Goal: Task Accomplishment & Management: Complete application form

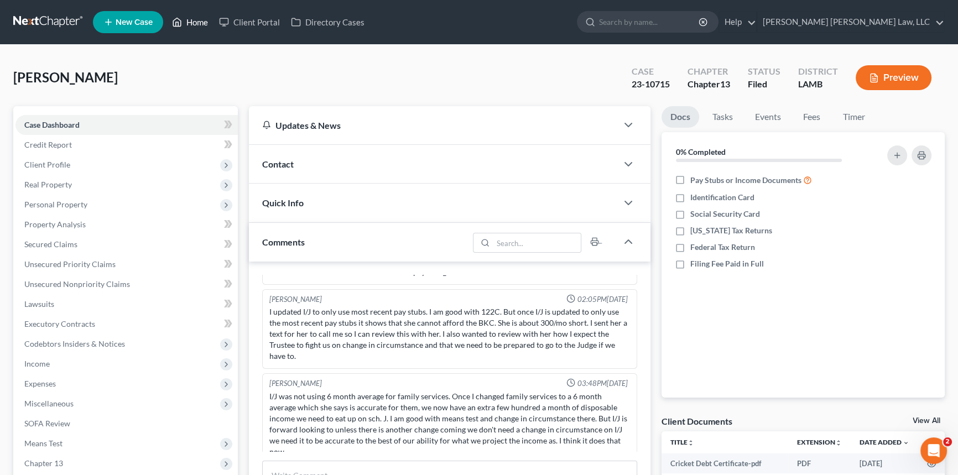
drag, startPoint x: 202, startPoint y: 24, endPoint x: 189, endPoint y: 33, distance: 15.2
click at [202, 24] on link "Home" at bounding box center [189, 22] width 47 height 20
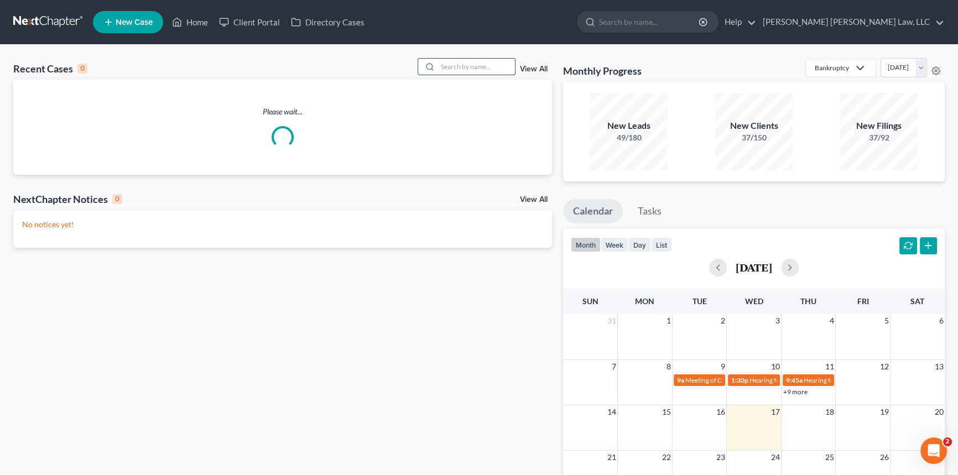
click at [449, 66] on input "search" at bounding box center [475, 67] width 77 height 16
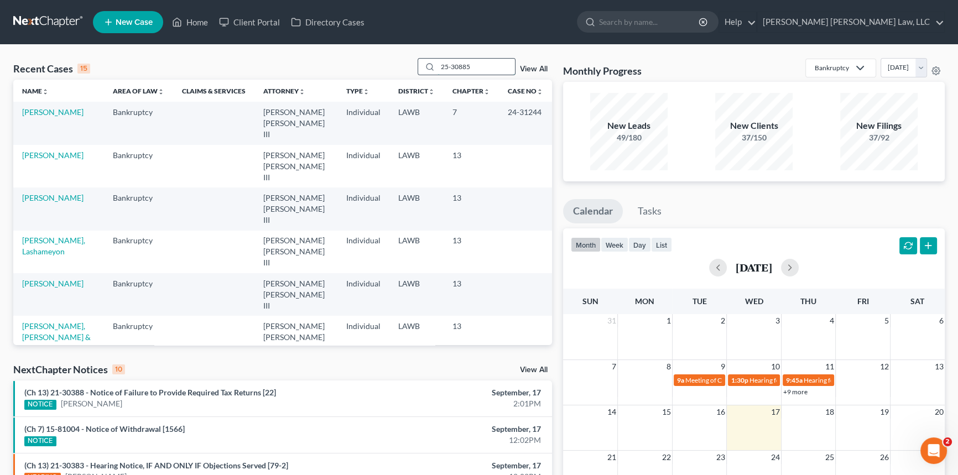
type input "25-30885"
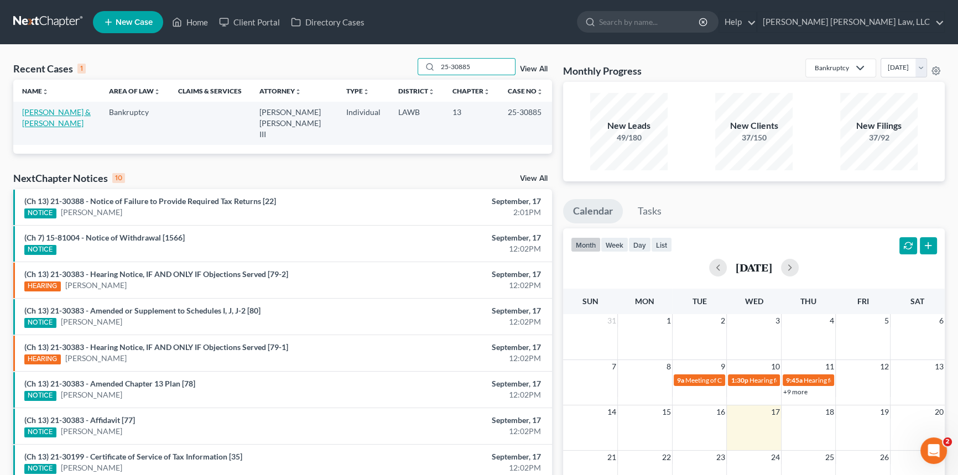
click at [65, 112] on link "[PERSON_NAME] & [PERSON_NAME]" at bounding box center [56, 117] width 69 height 20
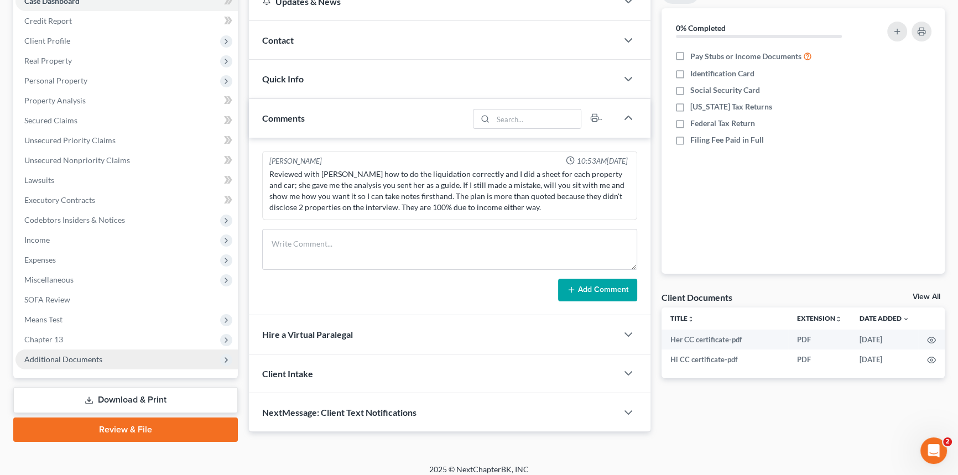
scroll to position [131, 0]
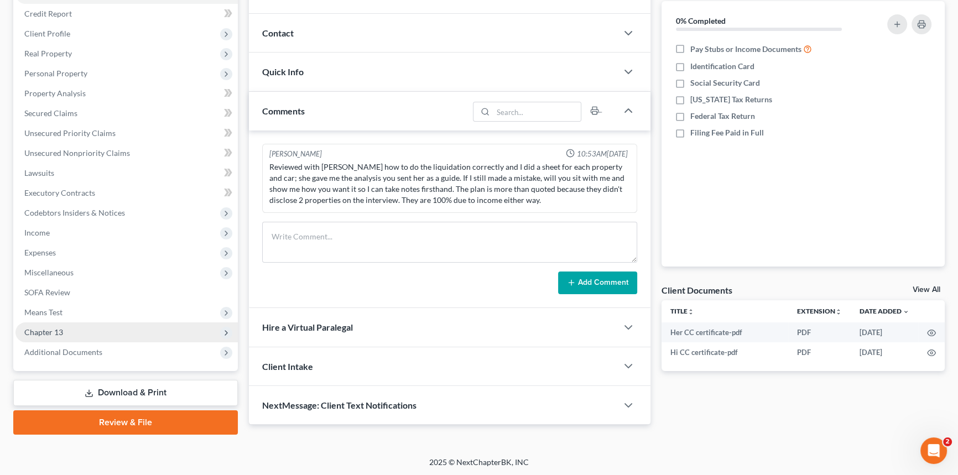
drag, startPoint x: 69, startPoint y: 310, endPoint x: 75, endPoint y: 326, distance: 17.4
click at [69, 310] on span "Means Test" at bounding box center [126, 313] width 222 height 20
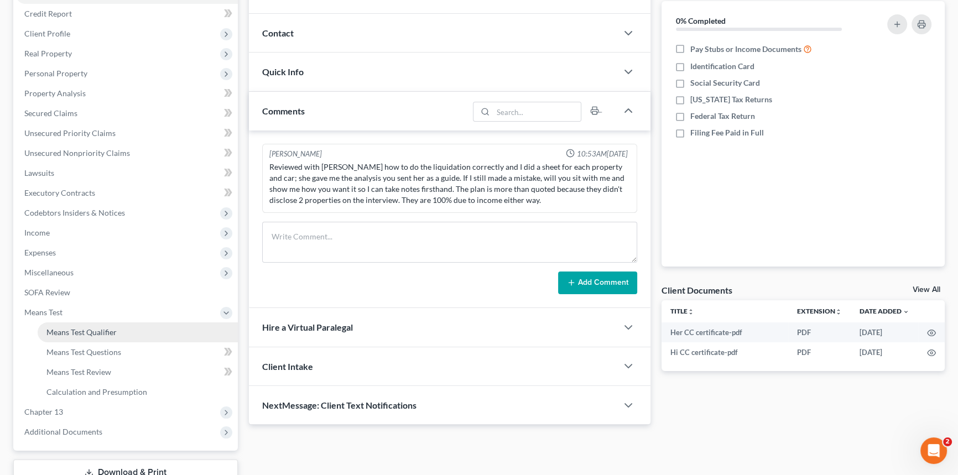
click at [80, 327] on span "Means Test Qualifier" at bounding box center [81, 331] width 70 height 9
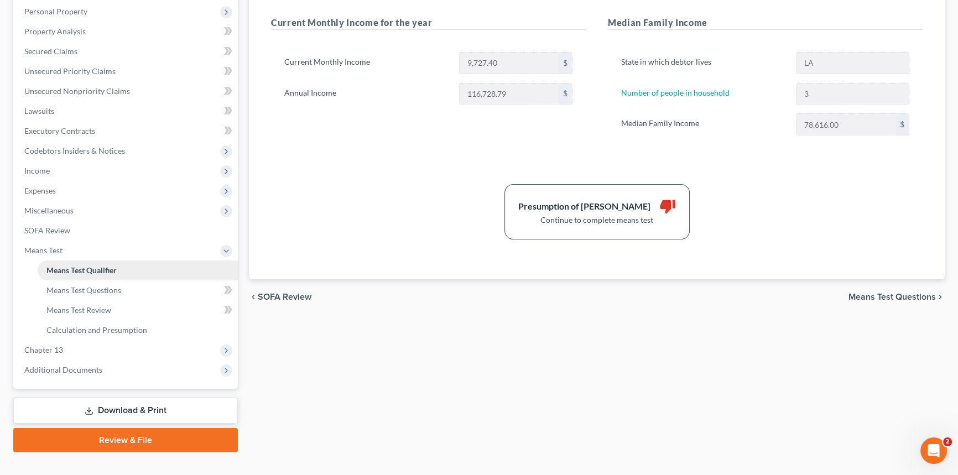
scroll to position [201, 0]
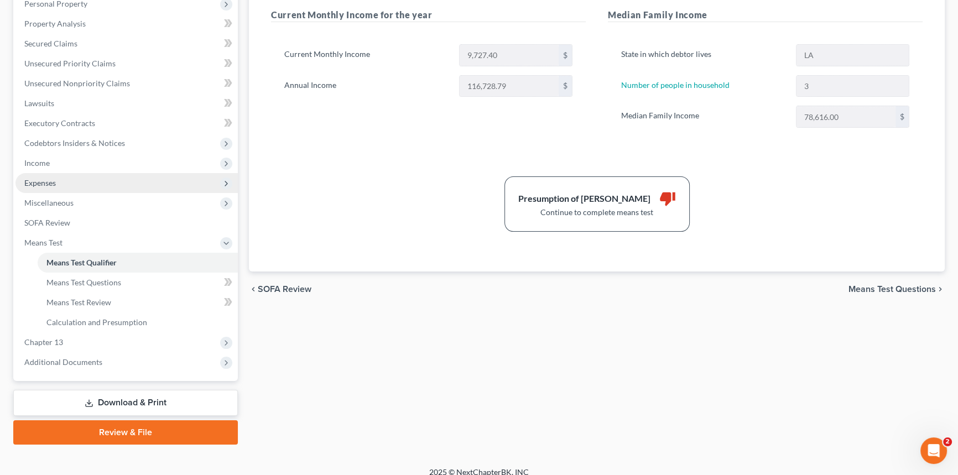
click at [55, 182] on span "Expenses" at bounding box center [40, 182] width 32 height 9
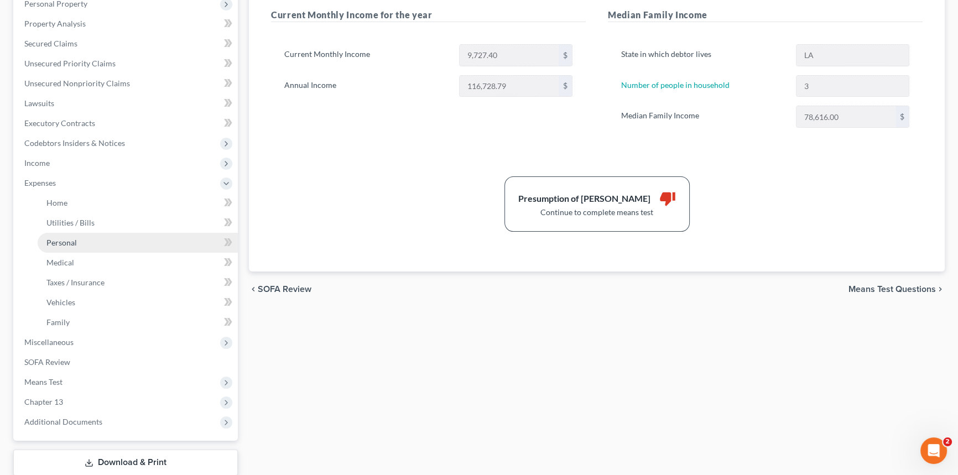
click at [70, 244] on span "Personal" at bounding box center [61, 242] width 30 height 9
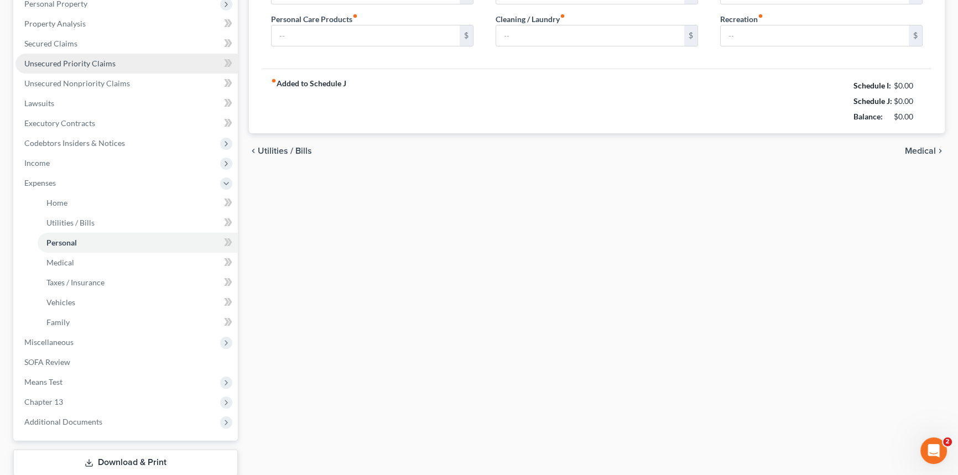
scroll to position [11, 0]
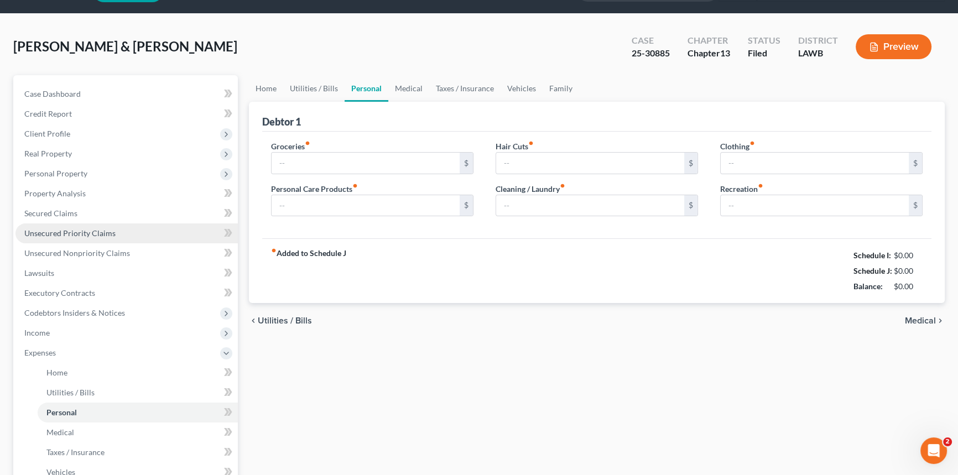
type input "800.00"
type input "60.00"
type input "35.00"
type input "116.00"
type input "100.00"
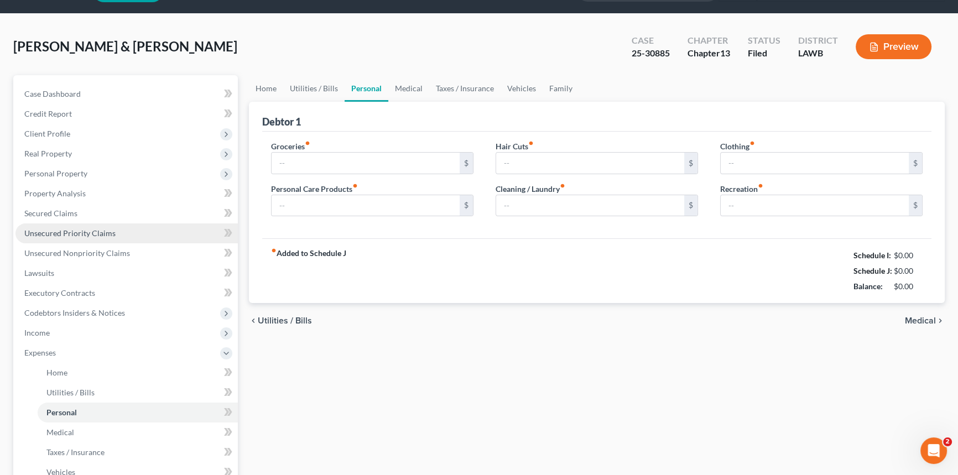
type input "75.00"
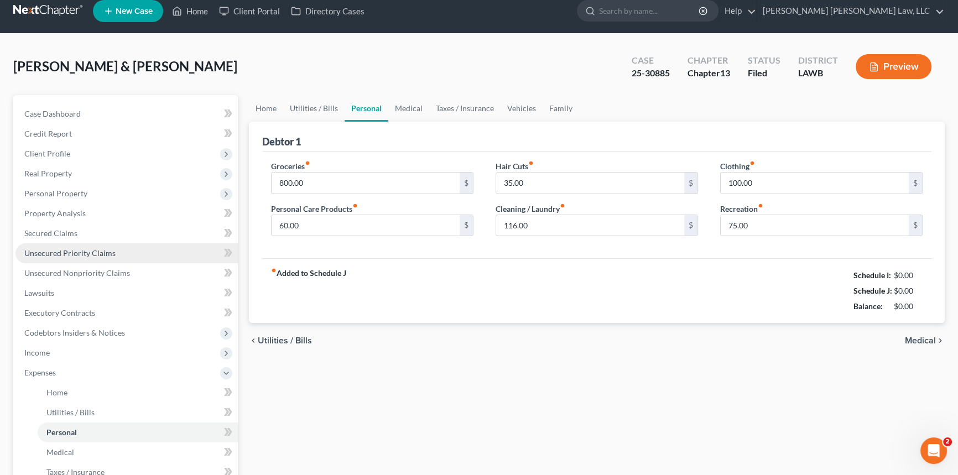
scroll to position [0, 0]
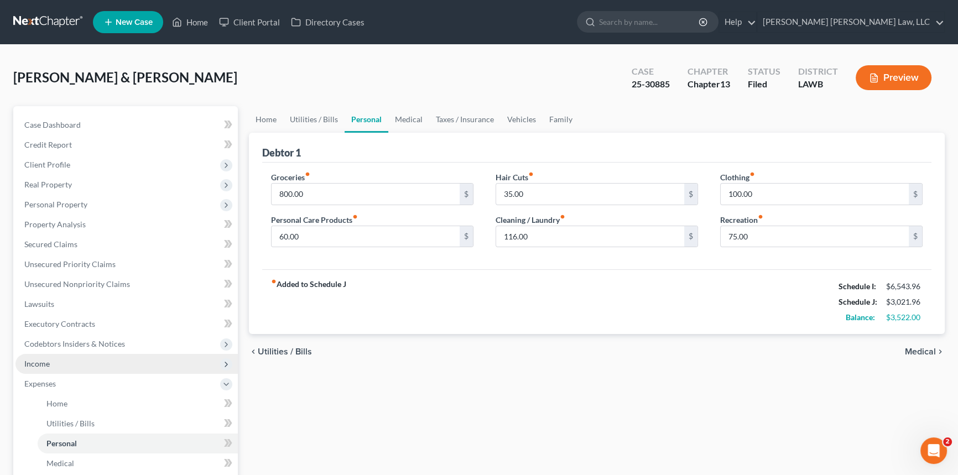
click at [79, 368] on span "Income" at bounding box center [126, 364] width 222 height 20
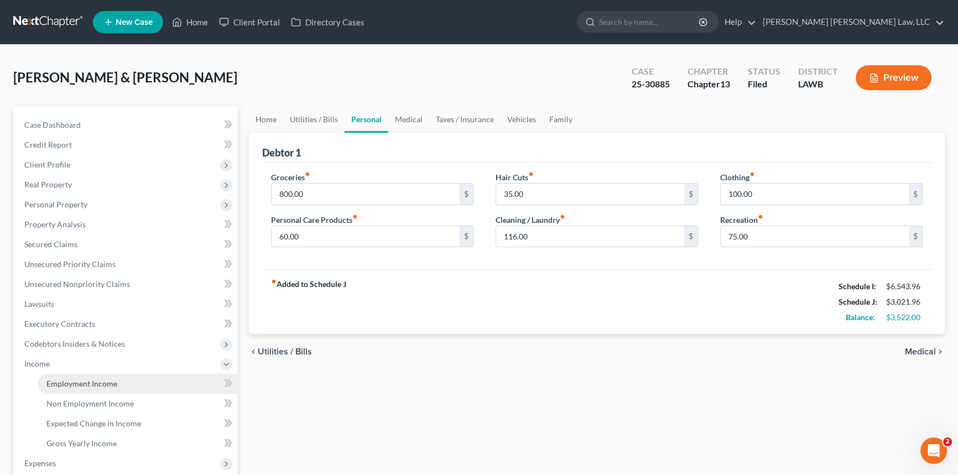
click at [82, 384] on span "Employment Income" at bounding box center [81, 383] width 71 height 9
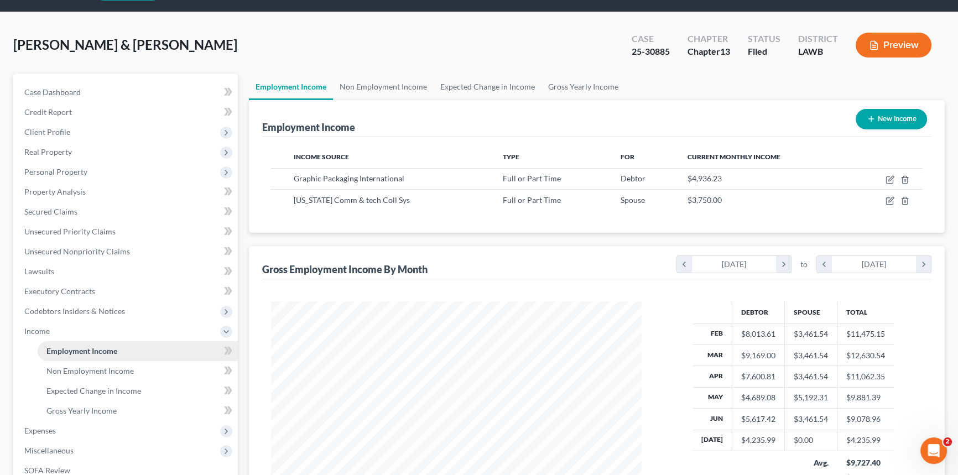
scroll to position [50, 0]
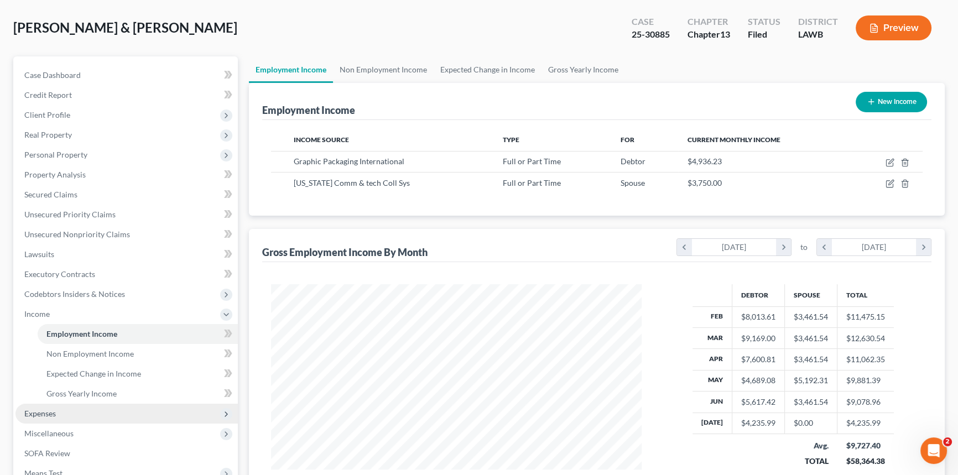
click at [48, 409] on span "Expenses" at bounding box center [40, 413] width 32 height 9
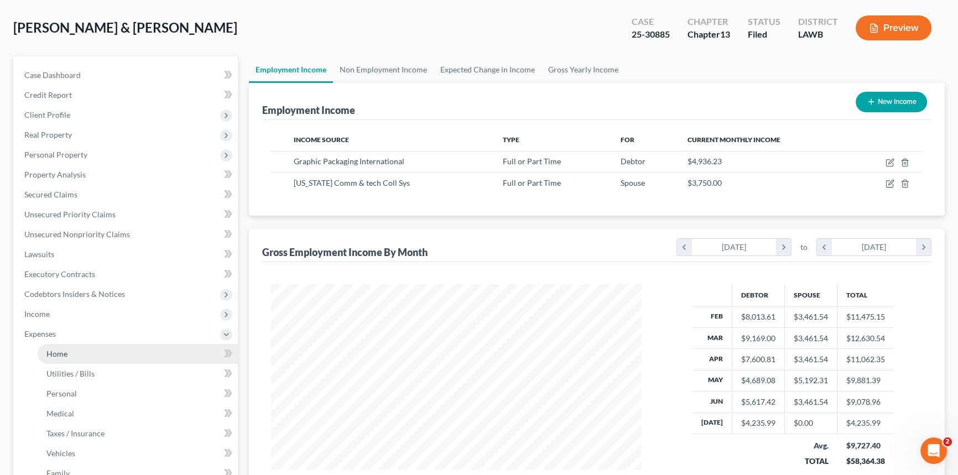
click at [72, 348] on link "Home" at bounding box center [138, 354] width 200 height 20
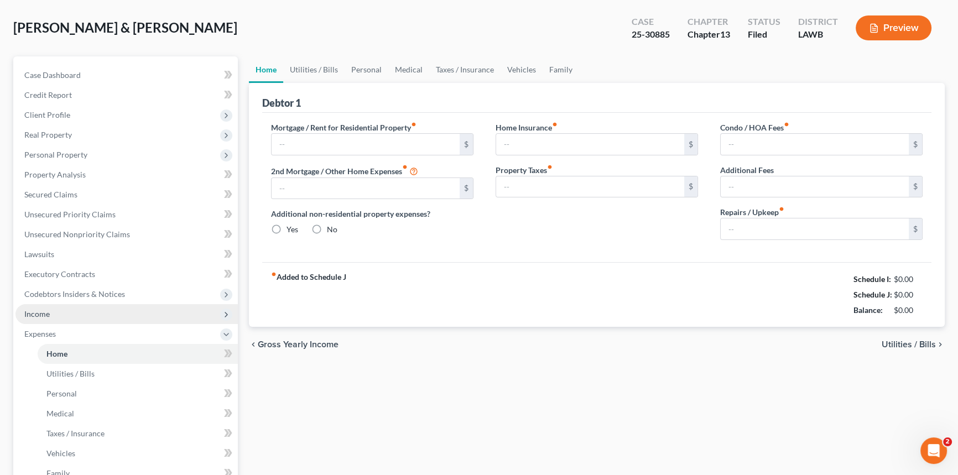
scroll to position [2, 0]
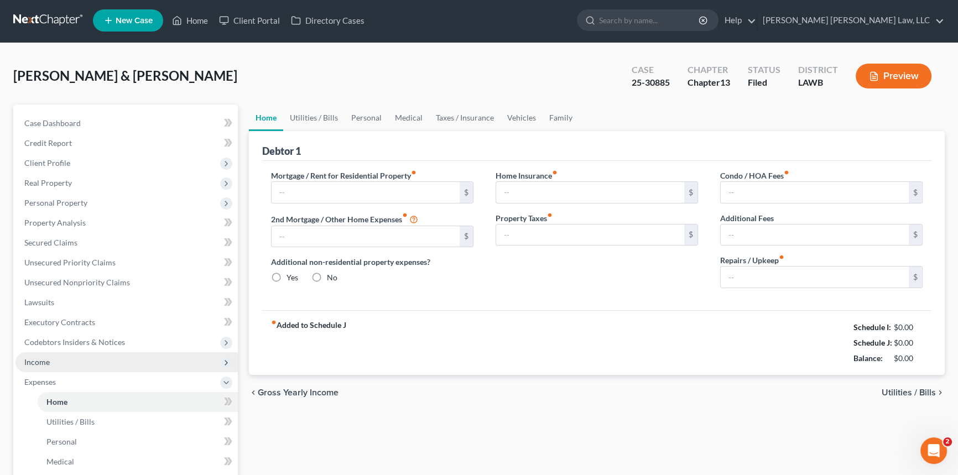
type input "0.00"
radio input "true"
type input "0.00"
type input "100.00"
type input "0.00"
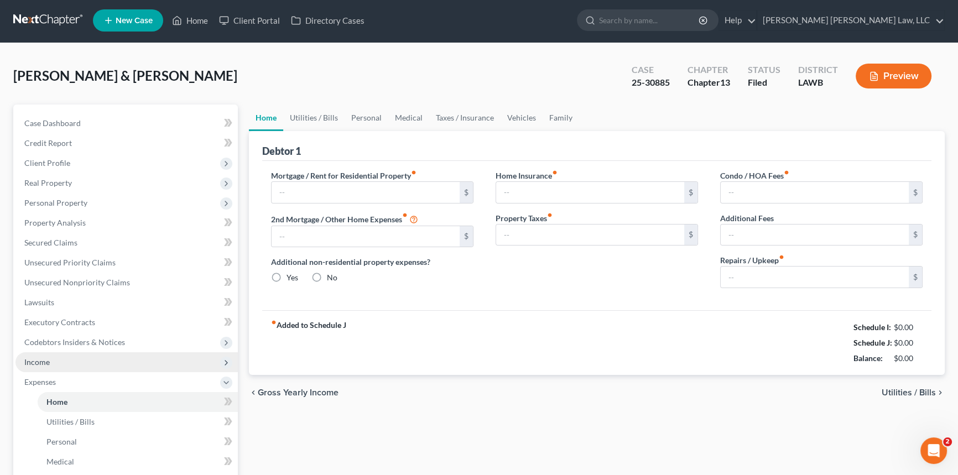
type input "0.00"
type input "100.00"
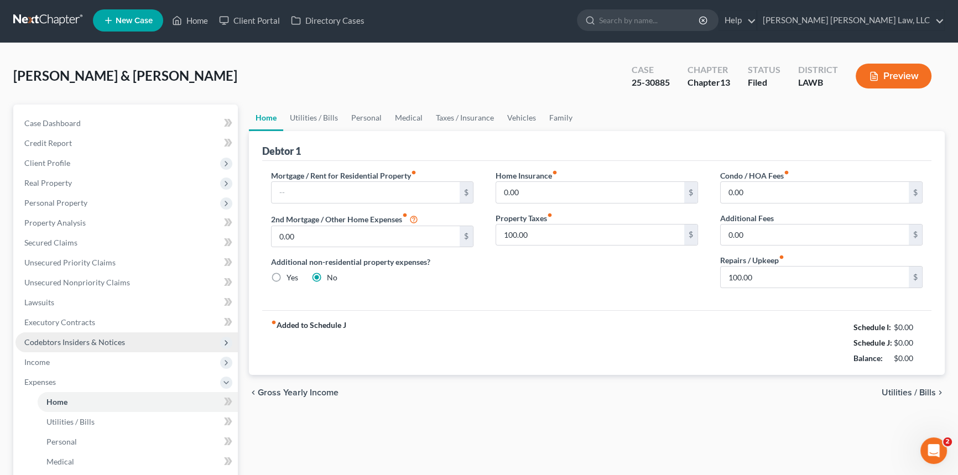
scroll to position [0, 0]
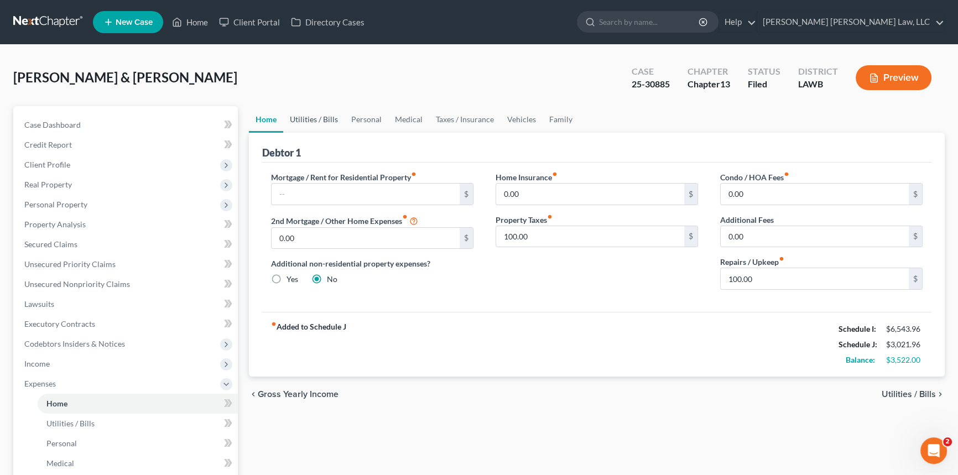
click at [305, 114] on link "Utilities / Bills" at bounding box center [313, 119] width 61 height 27
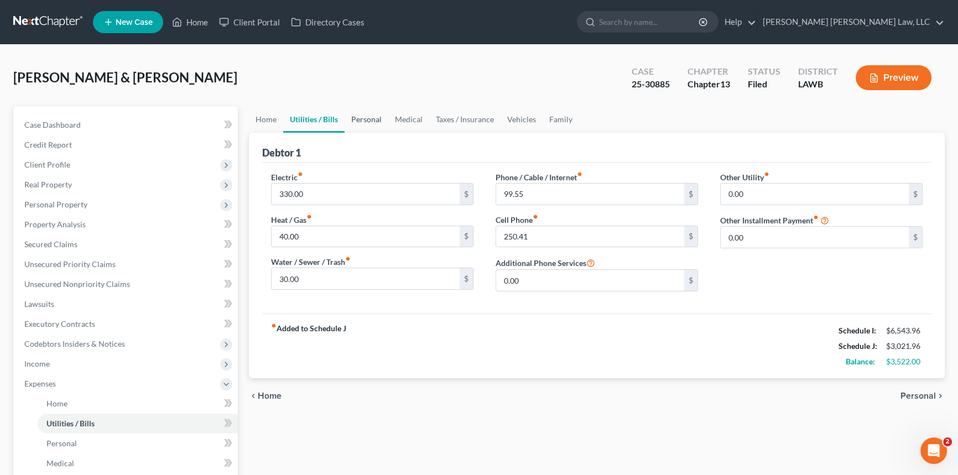
click at [366, 119] on link "Personal" at bounding box center [367, 119] width 44 height 27
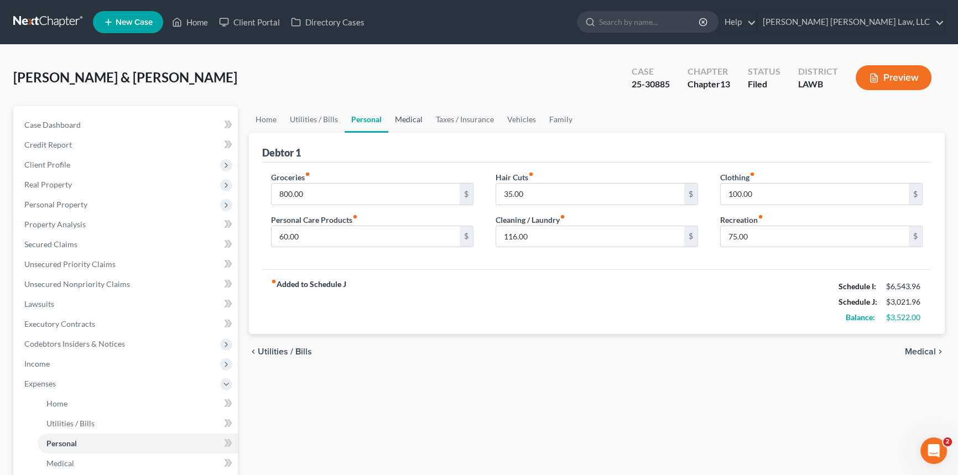
click at [409, 118] on link "Medical" at bounding box center [408, 119] width 41 height 27
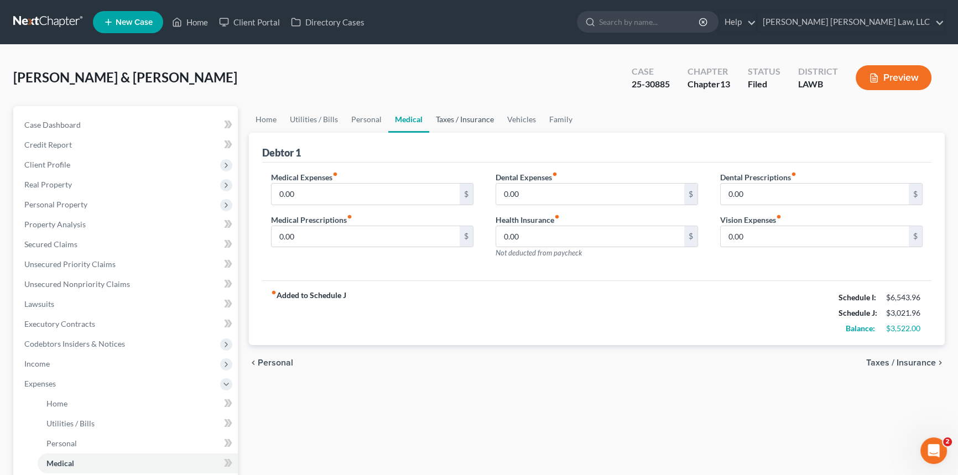
click at [450, 118] on link "Taxes / Insurance" at bounding box center [464, 119] width 71 height 27
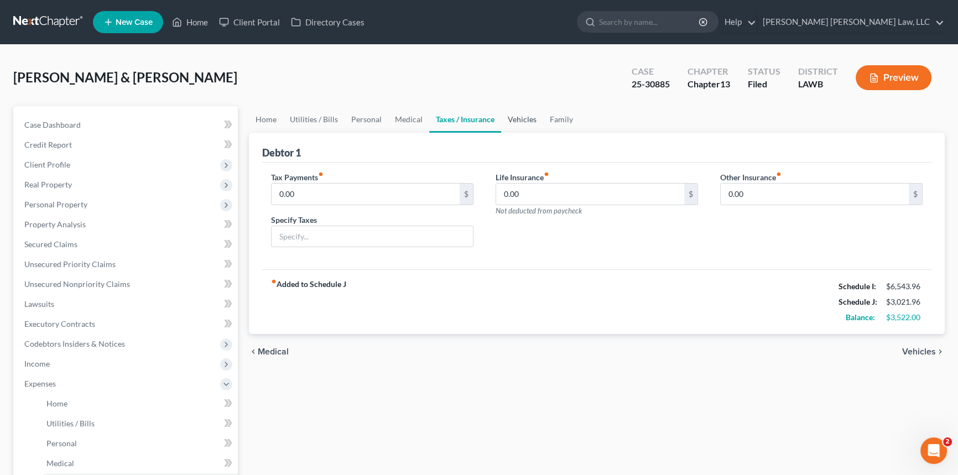
click at [519, 118] on link "Vehicles" at bounding box center [522, 119] width 42 height 27
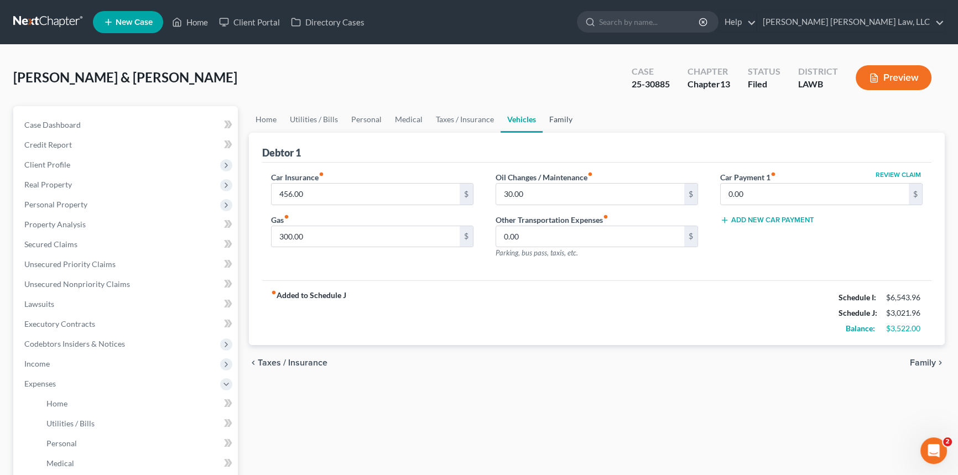
click at [552, 118] on link "Family" at bounding box center [561, 119] width 36 height 27
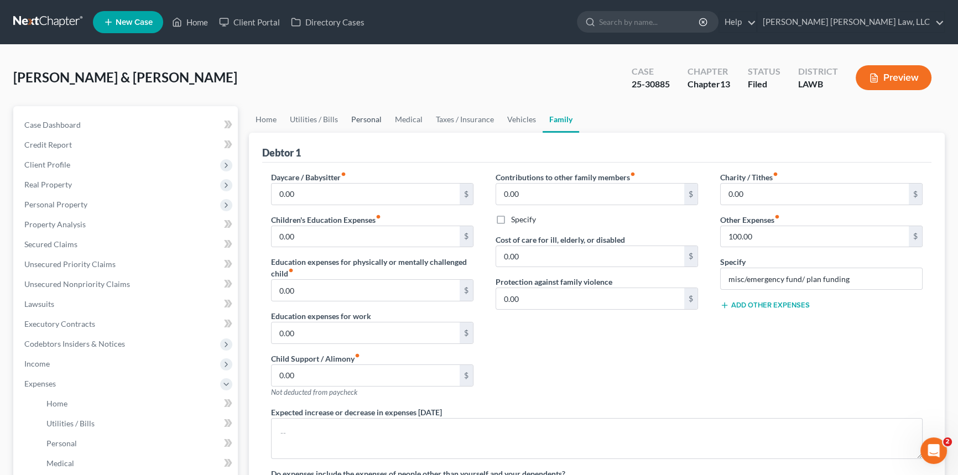
click at [363, 118] on link "Personal" at bounding box center [367, 119] width 44 height 27
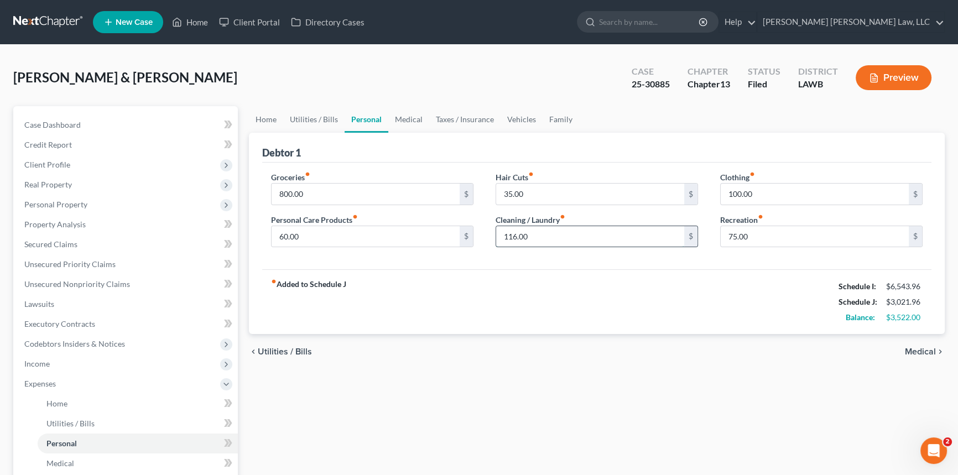
click at [508, 238] on input "116.00" at bounding box center [590, 236] width 188 height 21
click at [518, 234] on input "116.00" at bounding box center [590, 236] width 188 height 21
type input "16.00"
click at [303, 233] on input "60.00" at bounding box center [366, 236] width 188 height 21
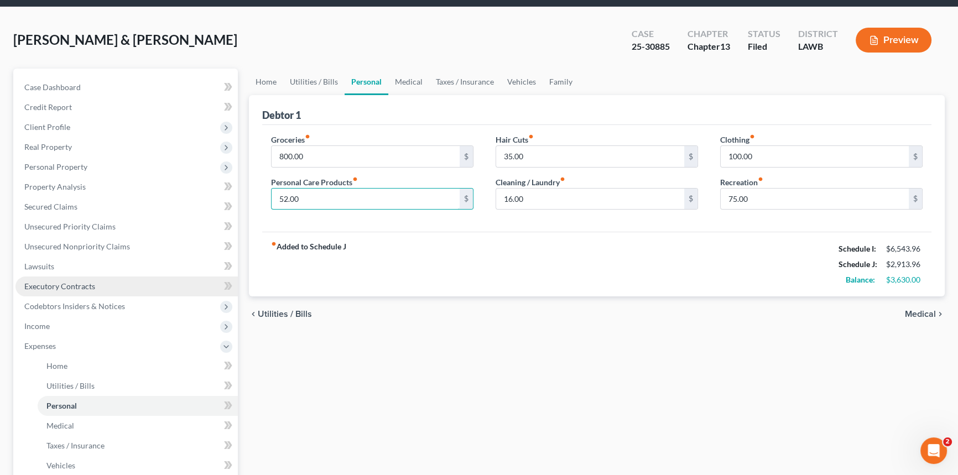
scroll to position [100, 0]
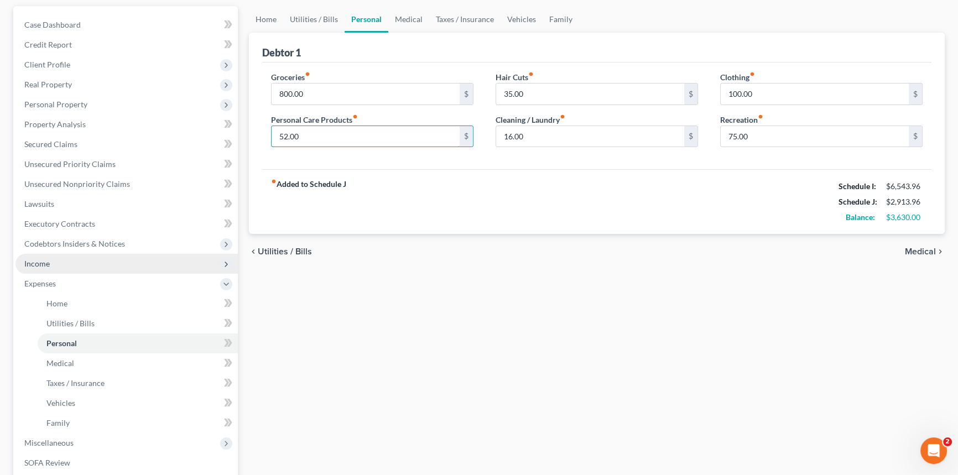
type input "52.00"
click at [101, 260] on span "Income" at bounding box center [126, 264] width 222 height 20
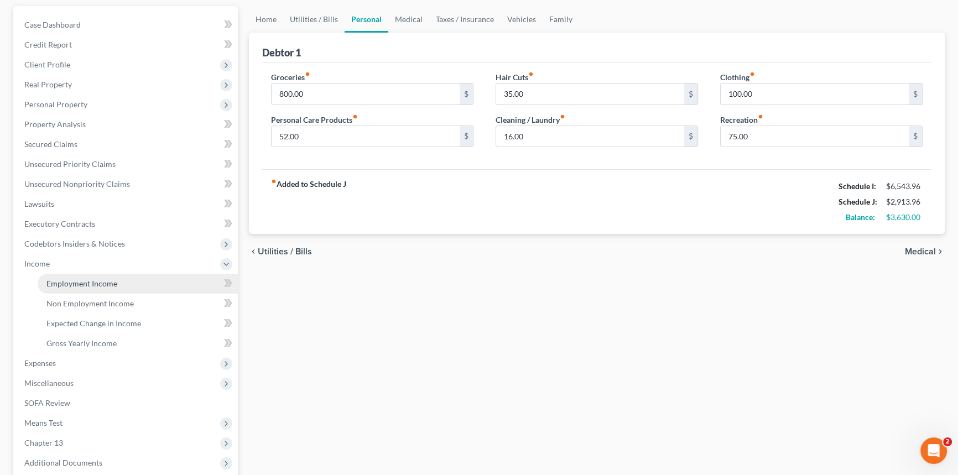
click at [130, 283] on link "Employment Income" at bounding box center [138, 284] width 200 height 20
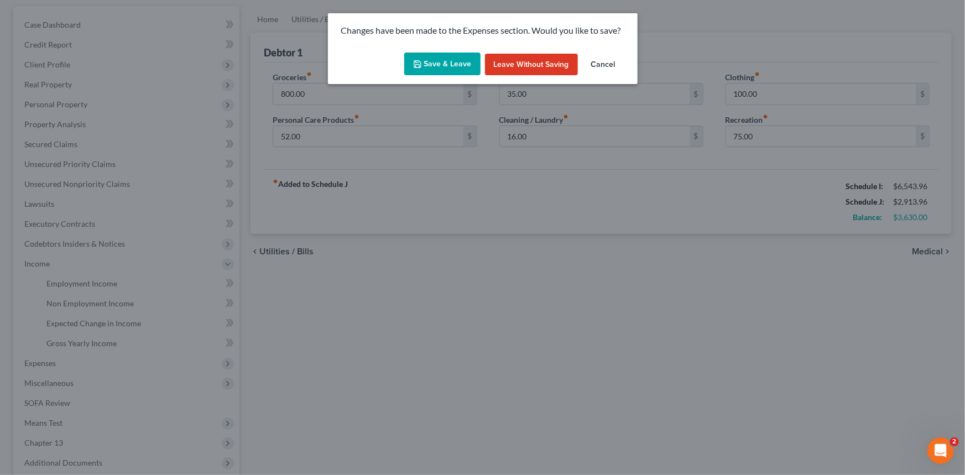
click at [439, 62] on button "Save & Leave" at bounding box center [442, 64] width 76 height 23
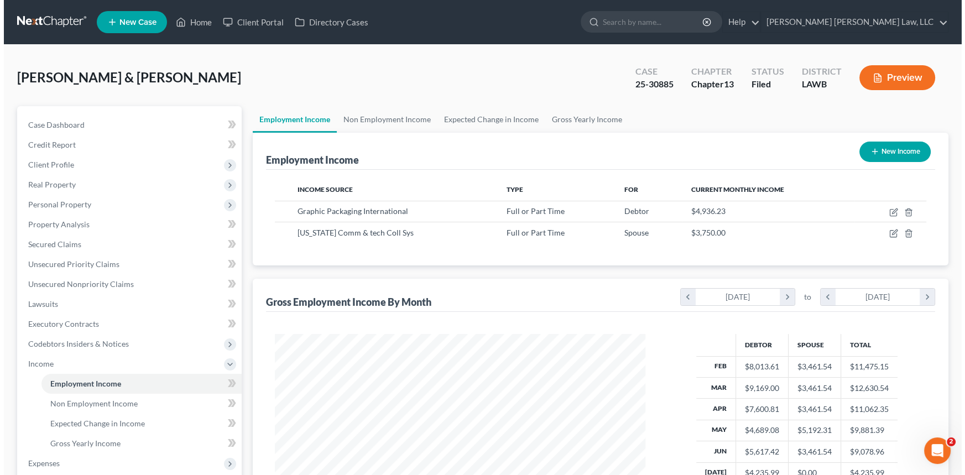
scroll to position [198, 393]
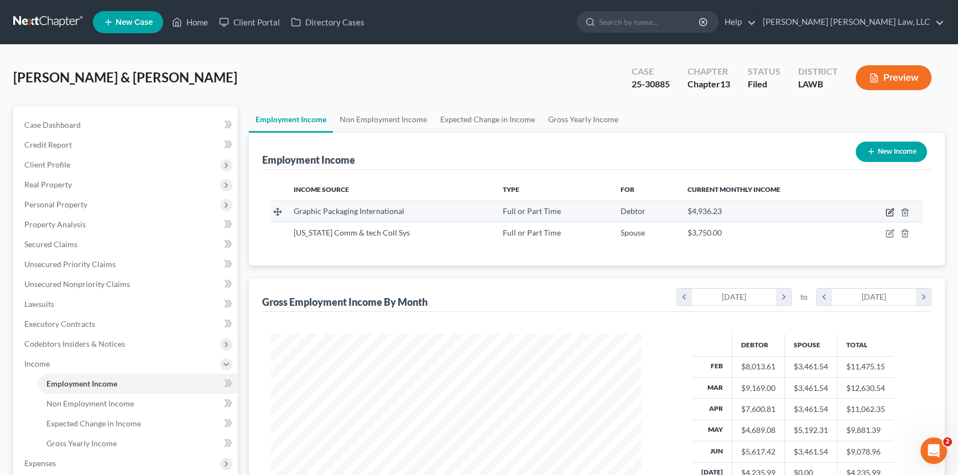
click at [890, 211] on icon "button" at bounding box center [889, 212] width 9 height 9
select select "0"
select select "10"
select select "3"
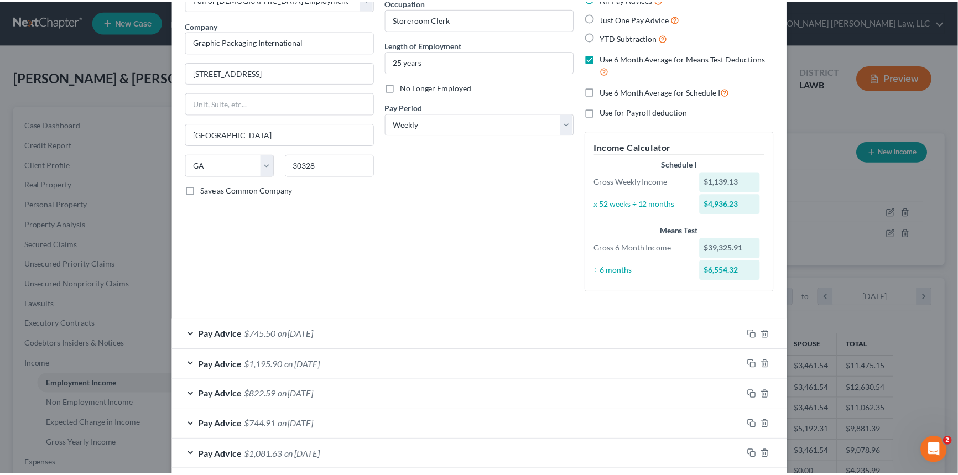
scroll to position [24, 0]
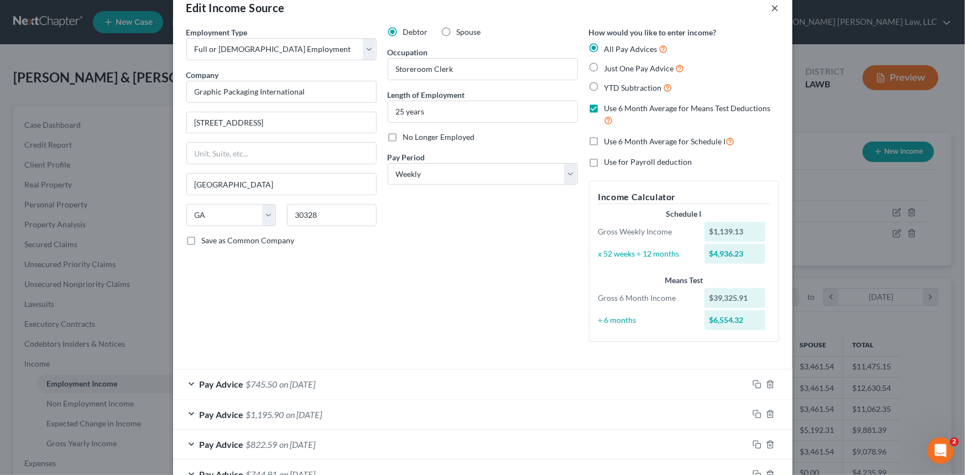
click at [771, 6] on button "×" at bounding box center [775, 7] width 8 height 13
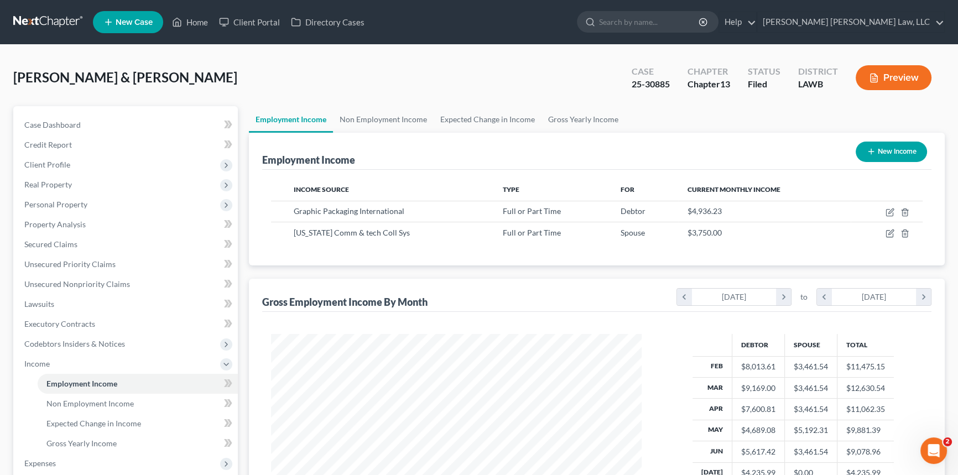
scroll to position [552832, 552637]
drag, startPoint x: 197, startPoint y: 24, endPoint x: 210, endPoint y: 50, distance: 29.2
click at [197, 24] on link "Home" at bounding box center [189, 22] width 47 height 20
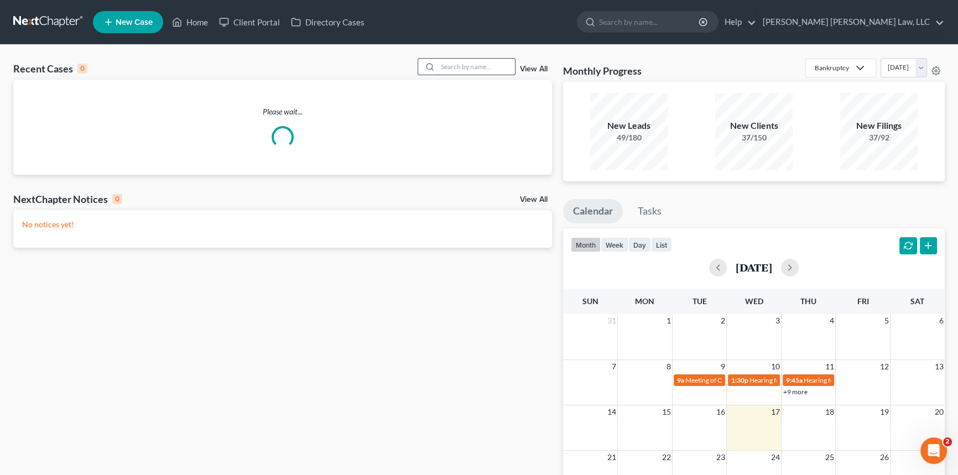
click at [439, 65] on input "search" at bounding box center [475, 67] width 77 height 16
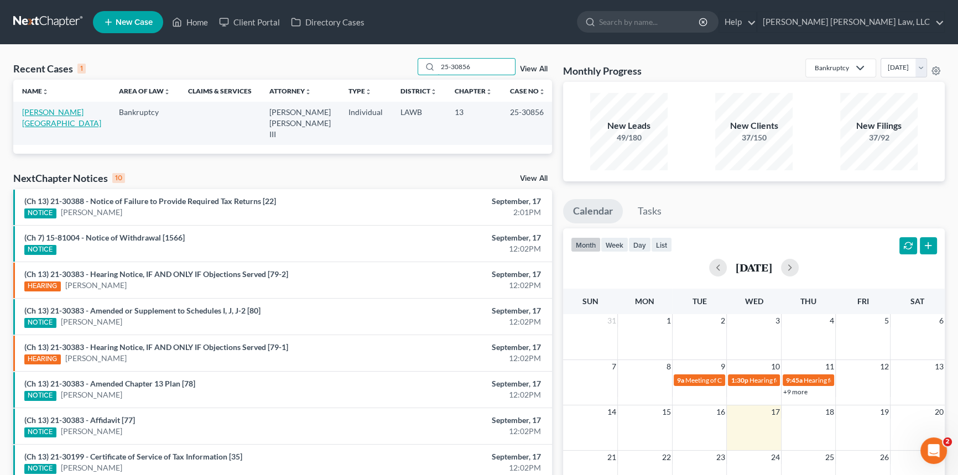
type input "25-30856"
click at [56, 111] on link "[PERSON_NAME][GEOGRAPHIC_DATA]" at bounding box center [61, 117] width 79 height 20
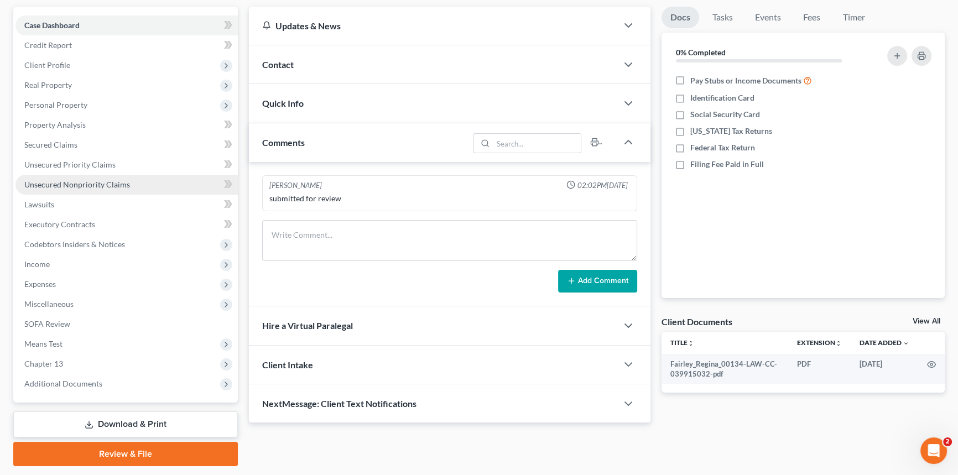
scroll to position [100, 0]
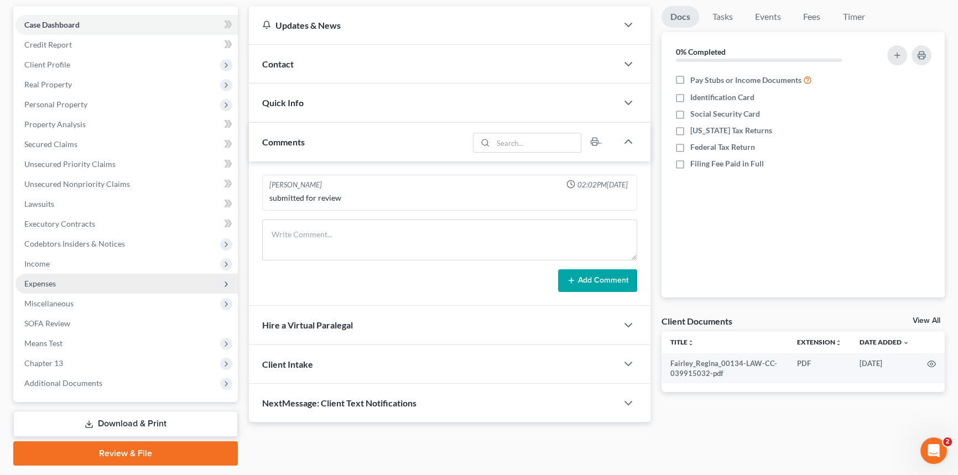
click at [56, 281] on span "Expenses" at bounding box center [126, 284] width 222 height 20
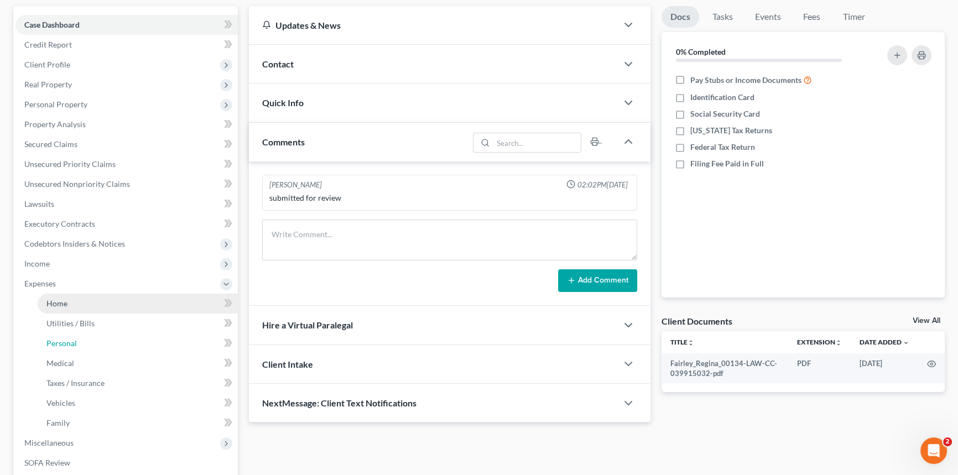
drag, startPoint x: 69, startPoint y: 341, endPoint x: 145, endPoint y: 309, distance: 82.5
click at [70, 341] on span "Personal" at bounding box center [61, 342] width 30 height 9
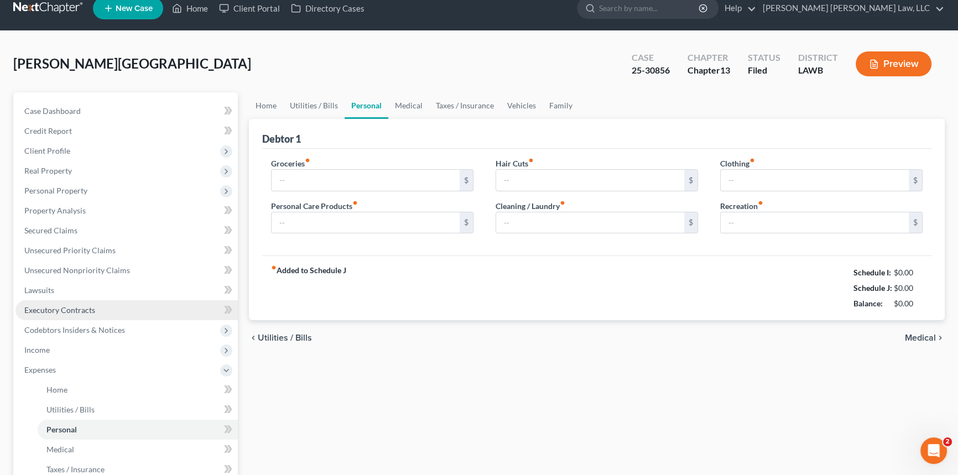
type input "800.00"
type input "90.00"
type input "0.00"
type input "150.00"
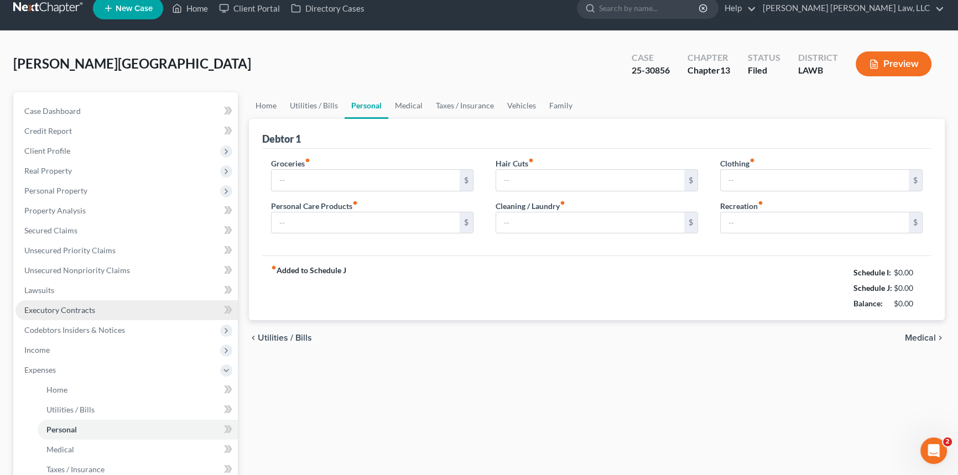
type input "75.00"
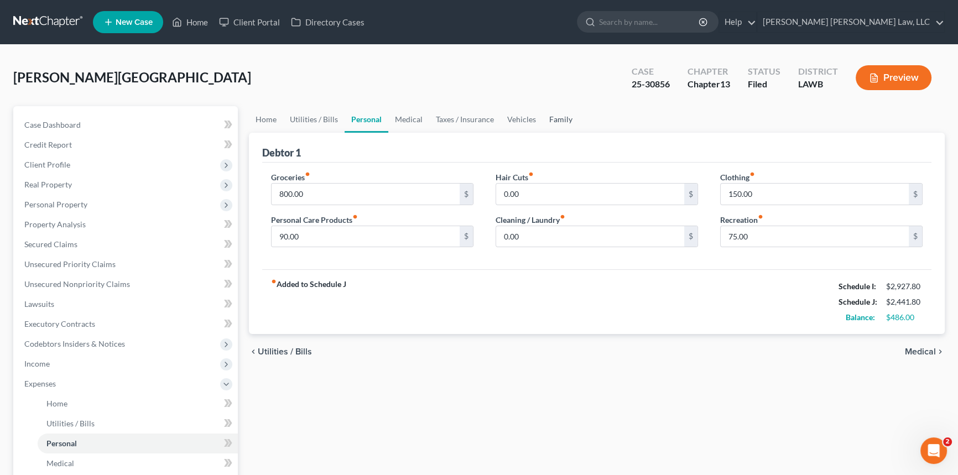
click at [552, 119] on link "Family" at bounding box center [561, 119] width 36 height 27
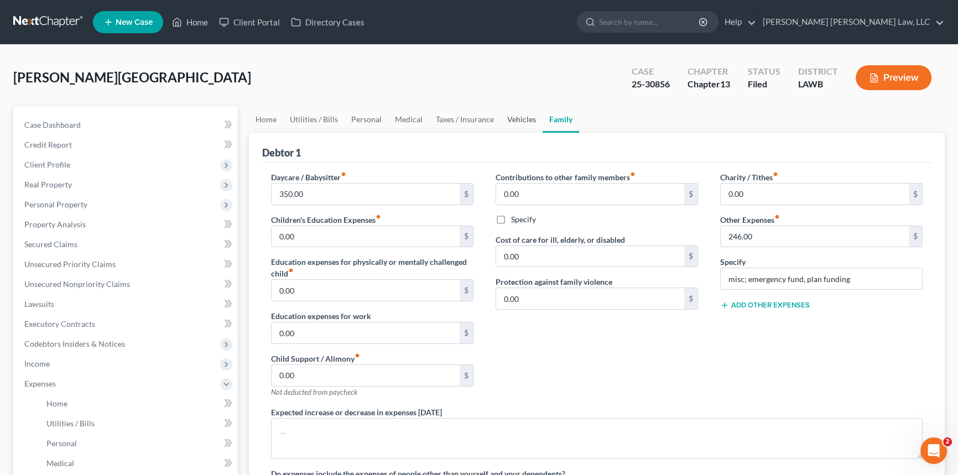
click at [516, 117] on link "Vehicles" at bounding box center [521, 119] width 42 height 27
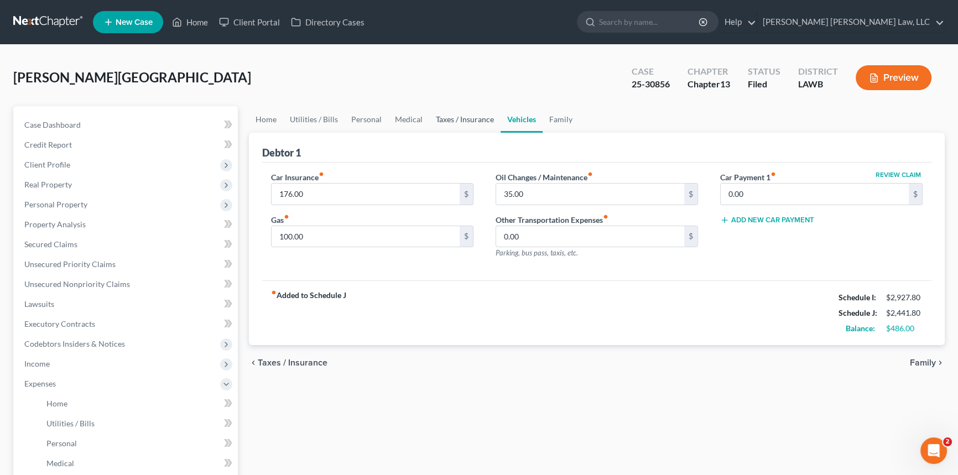
click at [458, 117] on link "Taxes / Insurance" at bounding box center [464, 119] width 71 height 27
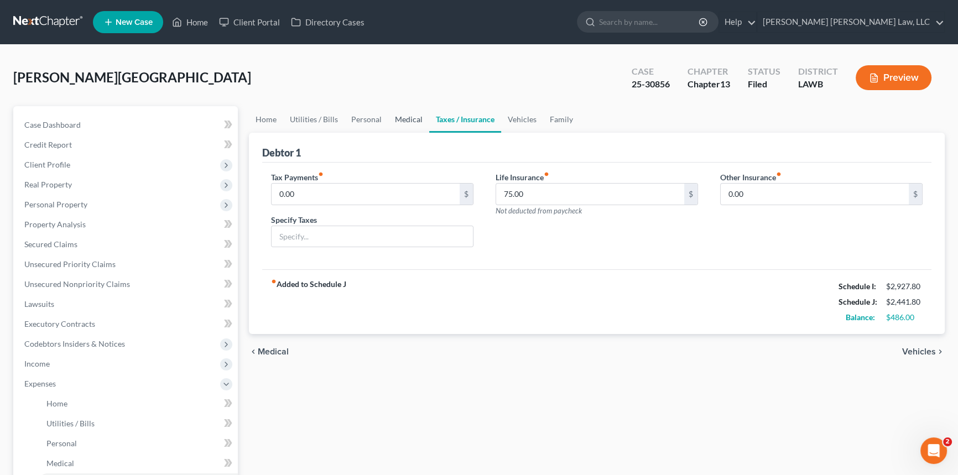
click at [404, 117] on link "Medical" at bounding box center [408, 119] width 41 height 27
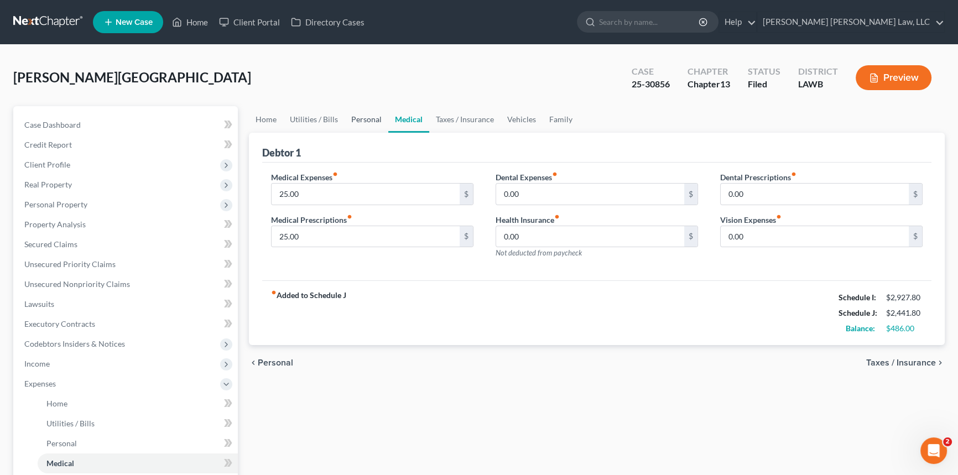
click at [362, 116] on link "Personal" at bounding box center [367, 119] width 44 height 27
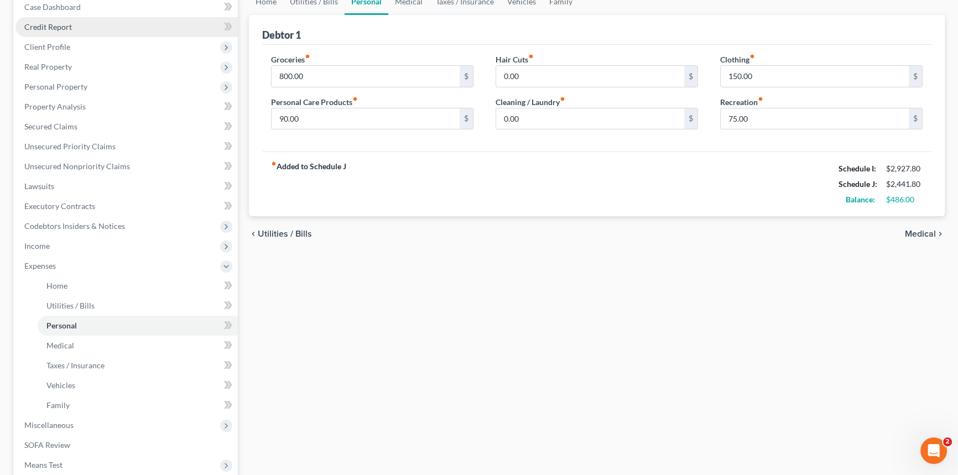
scroll to position [100, 0]
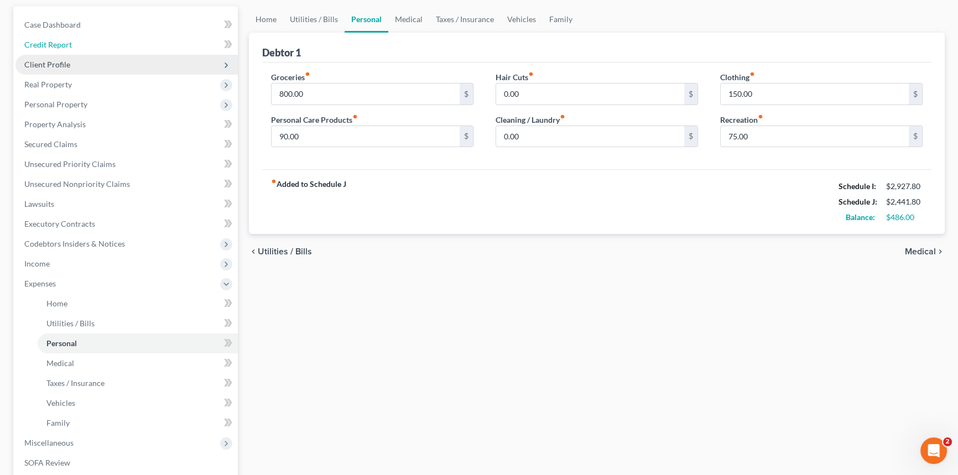
drag, startPoint x: 66, startPoint y: 49, endPoint x: 97, endPoint y: 55, distance: 31.7
click at [66, 49] on link "Credit Report" at bounding box center [126, 45] width 222 height 20
